Goal: Transaction & Acquisition: Purchase product/service

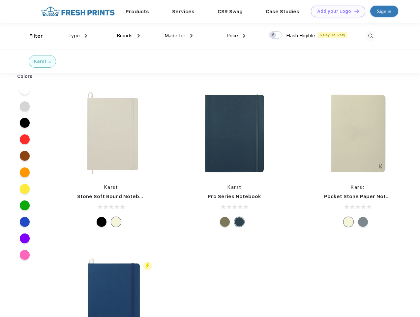
click at [336, 11] on link "Add your Logo Design Tool" at bounding box center [338, 12] width 54 height 12
click at [0, 0] on div "Design Tool" at bounding box center [0, 0] width 0 height 0
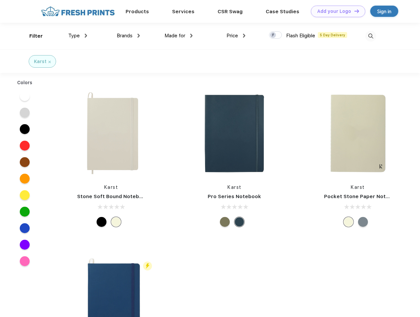
click at [354, 11] on link "Add your Logo Design Tool" at bounding box center [338, 12] width 54 height 12
click at [32, 36] on div "Filter" at bounding box center [36, 36] width 14 height 8
click at [78, 36] on span "Type" at bounding box center [74, 36] width 12 height 6
click at [128, 36] on span "Brands" at bounding box center [125, 36] width 16 height 6
click at [179, 36] on span "Made for" at bounding box center [175, 36] width 21 height 6
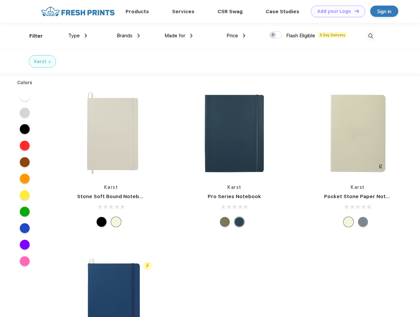
click at [236, 36] on span "Price" at bounding box center [233, 36] width 12 height 6
click at [276, 35] on div at bounding box center [275, 34] width 13 height 7
click at [274, 35] on input "checkbox" at bounding box center [271, 33] width 4 height 4
click at [371, 36] on img at bounding box center [371, 36] width 11 height 11
